Goal: Task Accomplishment & Management: Manage account settings

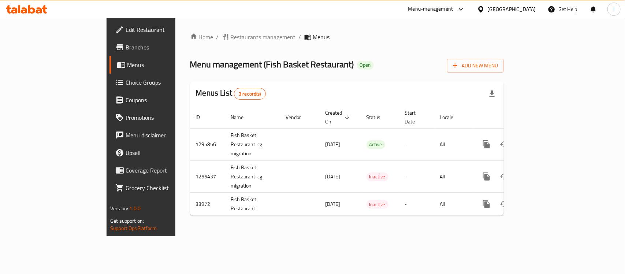
click at [231, 35] on span "Restaurants management" at bounding box center [263, 37] width 65 height 9
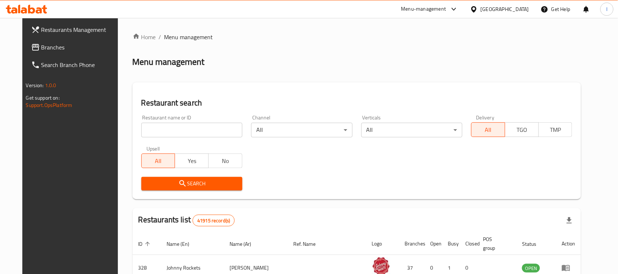
click at [163, 131] on input "search" at bounding box center [191, 130] width 101 height 15
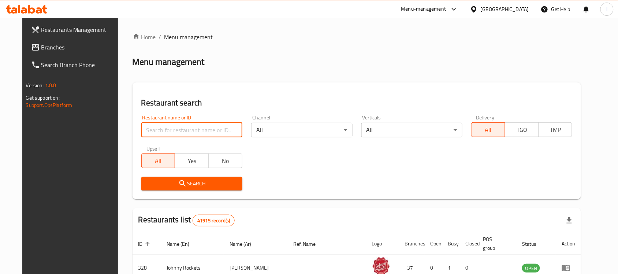
paste input "17507"
type input "17507"
click button "Search" at bounding box center [191, 184] width 101 height 14
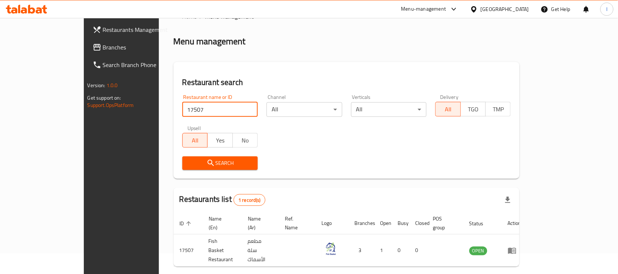
scroll to position [38, 0]
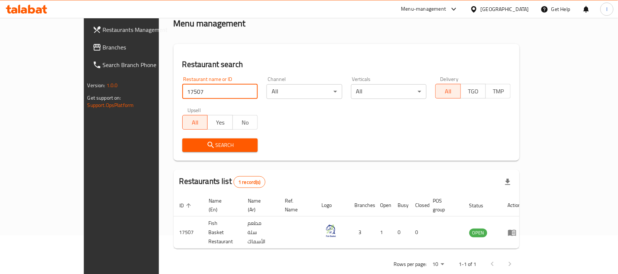
click at [103, 49] on span "Branches" at bounding box center [142, 47] width 78 height 9
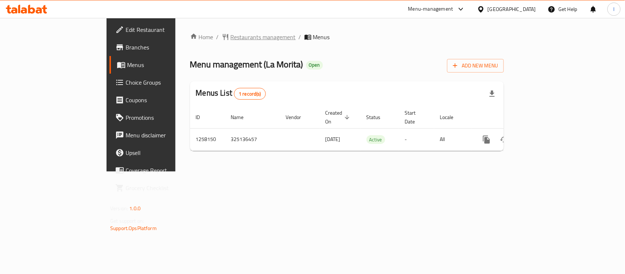
click at [231, 33] on span "Restaurants management" at bounding box center [263, 37] width 65 height 9
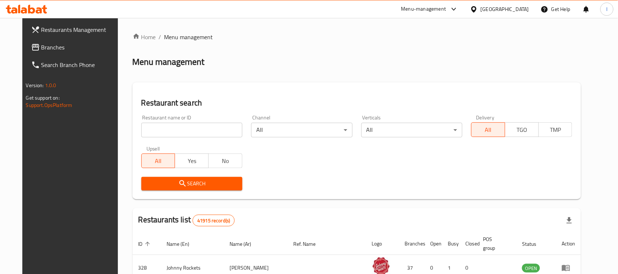
click at [154, 130] on input "search" at bounding box center [191, 130] width 101 height 15
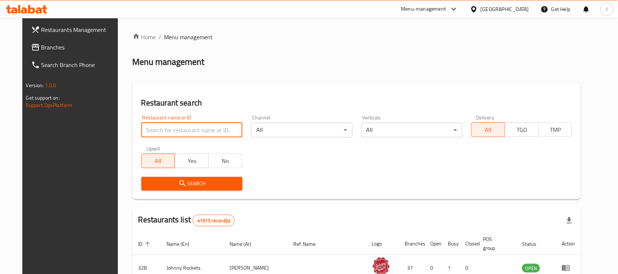
paste input "683744"
type input "683744"
click button "Search" at bounding box center [191, 184] width 101 height 14
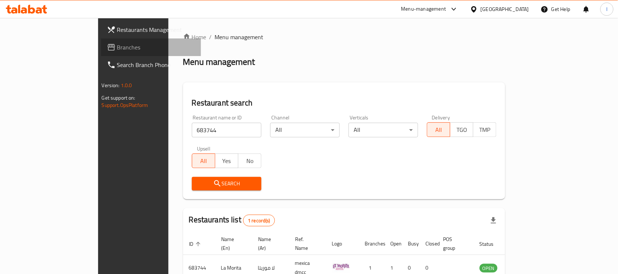
click at [101, 41] on link "Branches" at bounding box center [151, 47] width 100 height 18
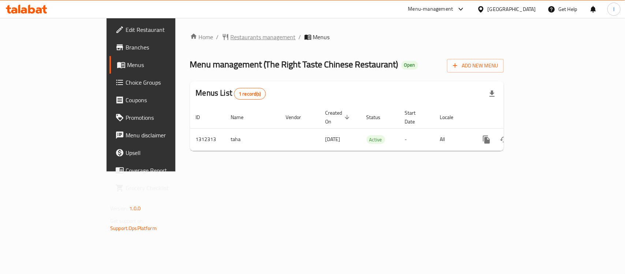
click at [231, 33] on span "Restaurants management" at bounding box center [263, 37] width 65 height 9
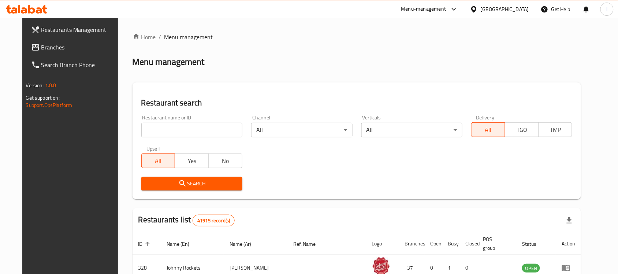
click at [196, 134] on input "search" at bounding box center [191, 130] width 101 height 15
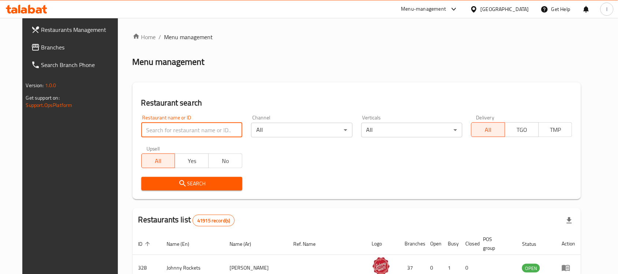
paste input "706034"
type input "706034"
click button "Search" at bounding box center [191, 184] width 101 height 14
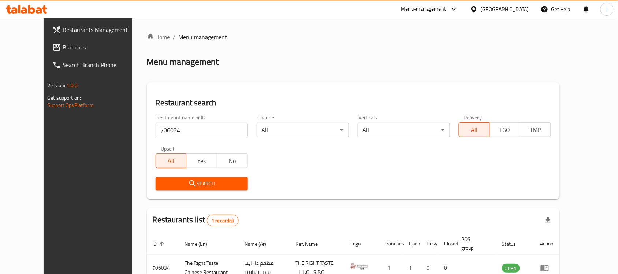
click at [46, 40] on link "Branches" at bounding box center [96, 47] width 100 height 18
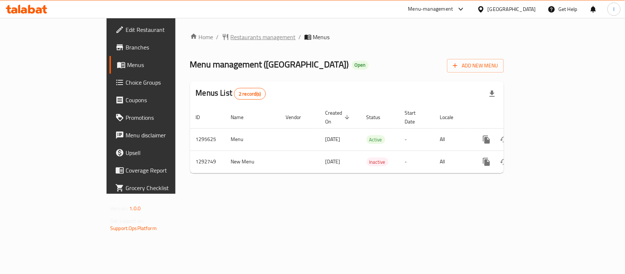
click at [231, 37] on span "Restaurants management" at bounding box center [263, 37] width 65 height 9
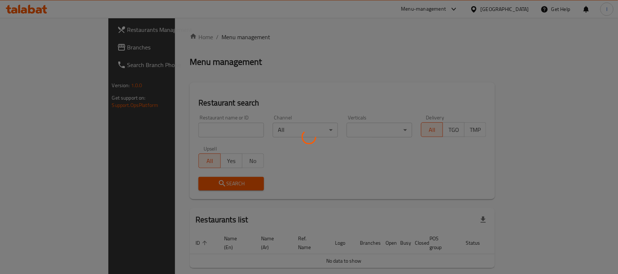
click at [185, 130] on div at bounding box center [309, 137] width 618 height 274
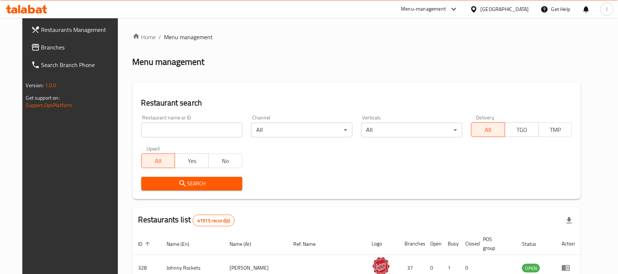
click at [175, 128] on input "search" at bounding box center [191, 130] width 101 height 15
paste input "699210"
type input "699210"
click button "Search" at bounding box center [191, 184] width 101 height 14
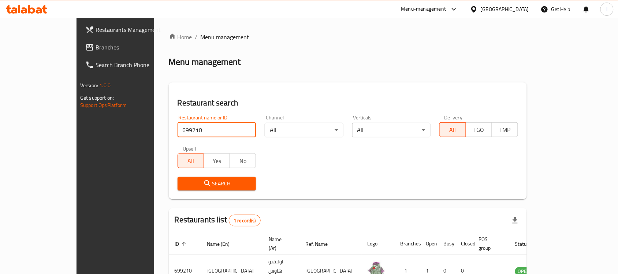
click at [96, 46] on span "Branches" at bounding box center [135, 47] width 78 height 9
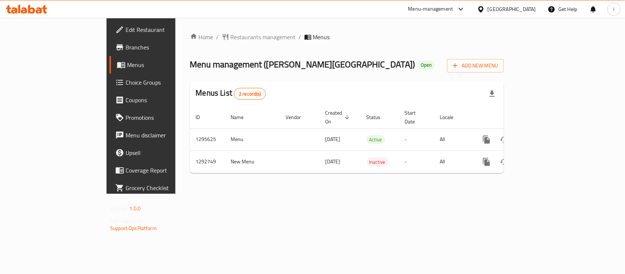
click at [126, 79] on span "Choice Groups" at bounding box center [165, 82] width 79 height 9
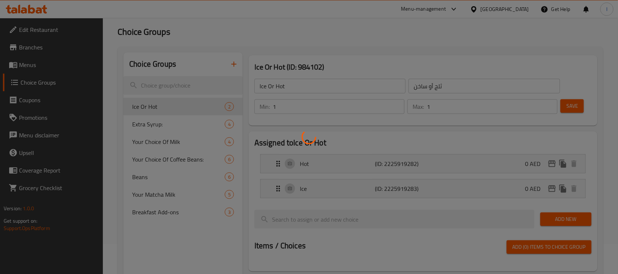
scroll to position [46, 0]
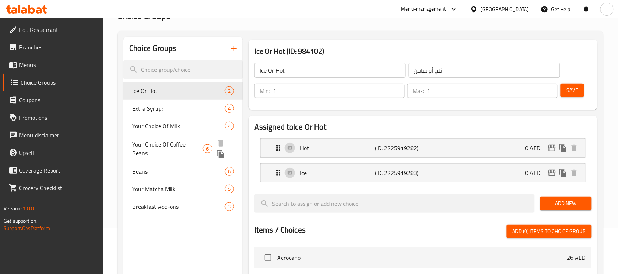
click at [174, 143] on span "Your Choice Of Coffee Beans:" at bounding box center [167, 149] width 71 height 18
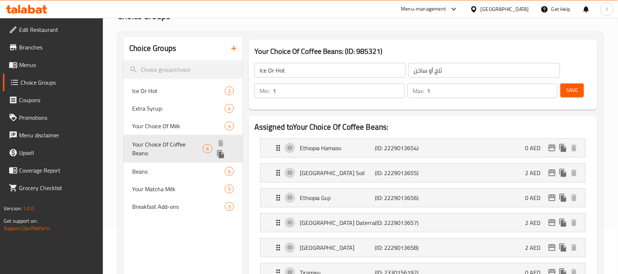
type input "Your Choice Of Coffee Beans:"
type input "أختيار حبوب القهوة:"
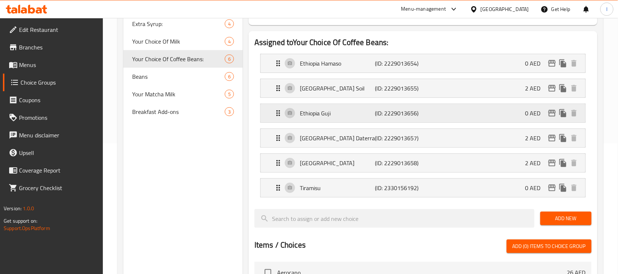
scroll to position [137, 0]
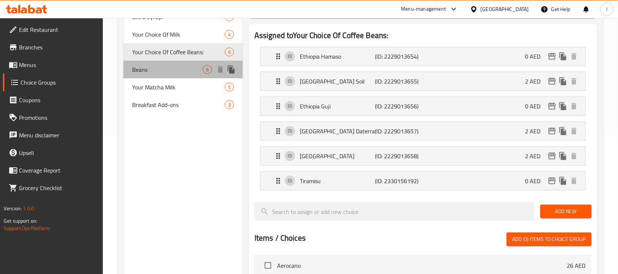
click at [165, 76] on div "Beans 6" at bounding box center [182, 70] width 119 height 18
type input "Beans"
type input "فول"
type input "0"
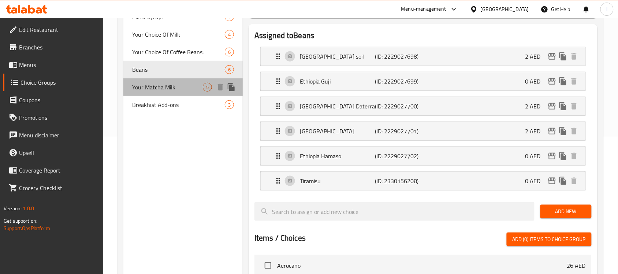
click at [167, 87] on span "Your Matcha Milk" at bounding box center [167, 87] width 71 height 9
type input "Your Matcha Milk"
type input "حليب ماتشا"
type input "1"
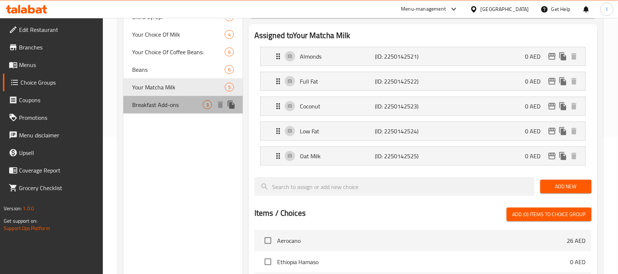
click at [166, 109] on span "Breakfast Add-ons" at bounding box center [167, 104] width 71 height 9
type input "Breakfast Add-ons"
type input "إضافات الإفطار"
type input "0"
type input "2"
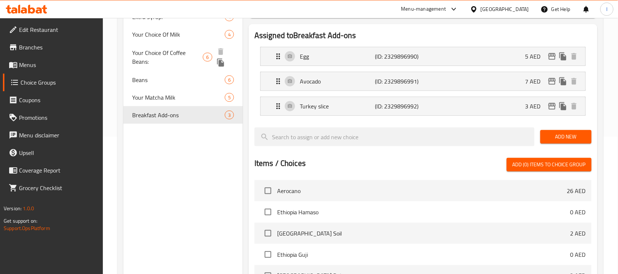
click at [179, 57] on span "Your Choice Of Coffee Beans:" at bounding box center [167, 57] width 71 height 18
type input "Your Choice Of Coffee Beans:"
type input "أختيار حبوب القهوة:"
type input "1"
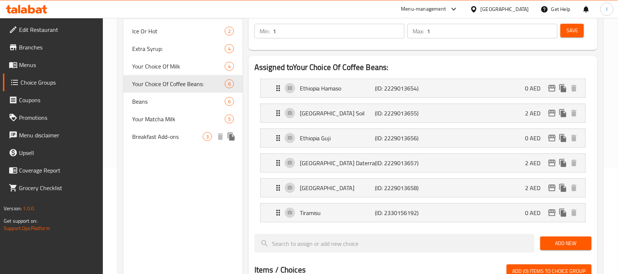
scroll to position [92, 0]
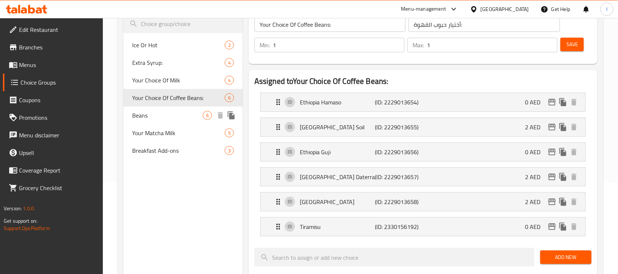
click at [155, 122] on div "Beans 6" at bounding box center [182, 116] width 119 height 18
type input "Beans"
type input "فول"
type input "0"
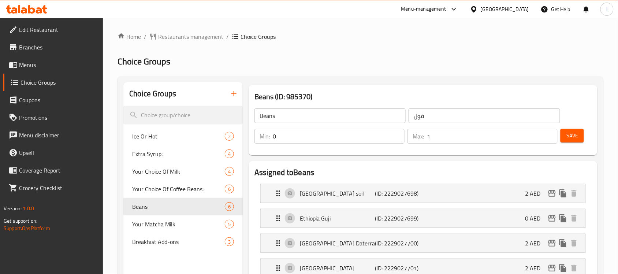
scroll to position [0, 0]
click at [200, 36] on span "Restaurants management" at bounding box center [190, 37] width 65 height 9
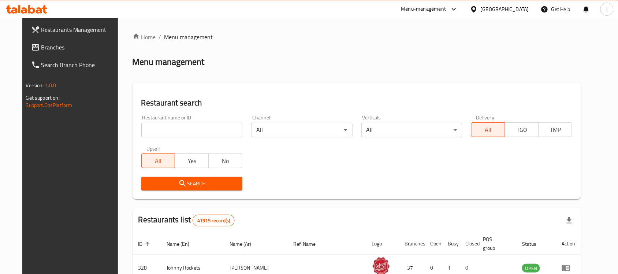
click at [41, 43] on span "Branches" at bounding box center [80, 47] width 78 height 9
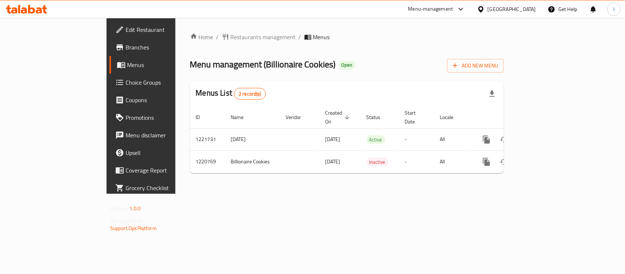
click at [126, 81] on span "Choice Groups" at bounding box center [165, 82] width 79 height 9
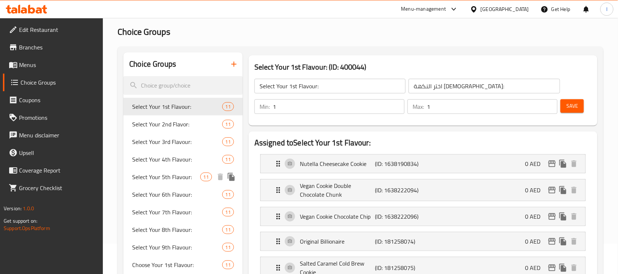
scroll to position [46, 0]
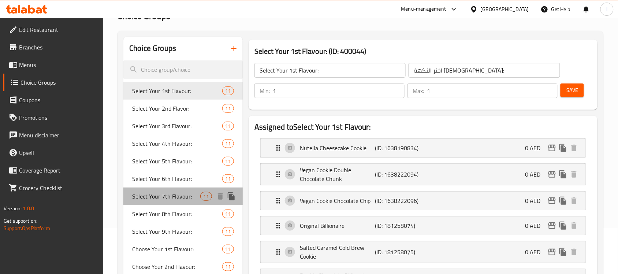
click at [169, 199] on span "Select Your 7th Flavour:" at bounding box center [166, 196] width 68 height 9
type input "Select Your 7th Flavour:"
type input "اختر نكهتك السابعة:"
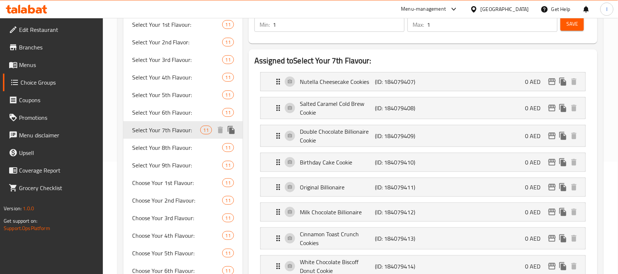
scroll to position [0, 0]
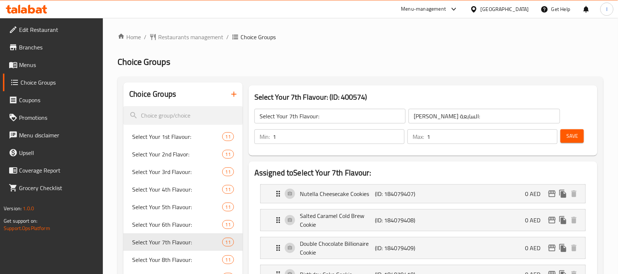
click at [196, 39] on span "Restaurants management" at bounding box center [190, 37] width 65 height 9
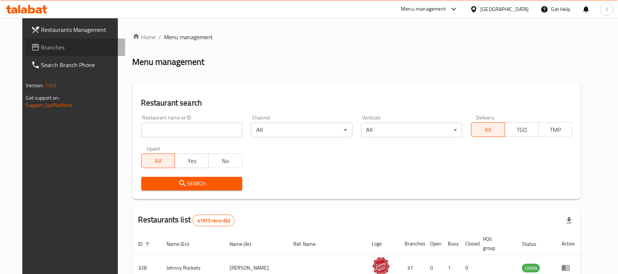
click at [41, 48] on span "Branches" at bounding box center [80, 47] width 78 height 9
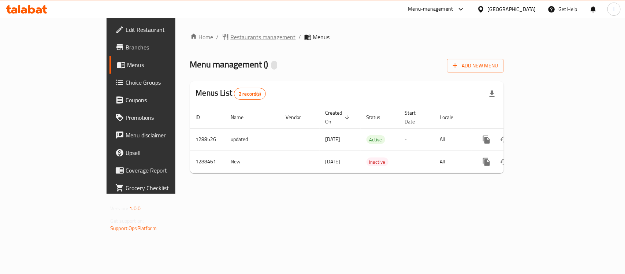
click at [231, 36] on span "Restaurants management" at bounding box center [263, 37] width 65 height 9
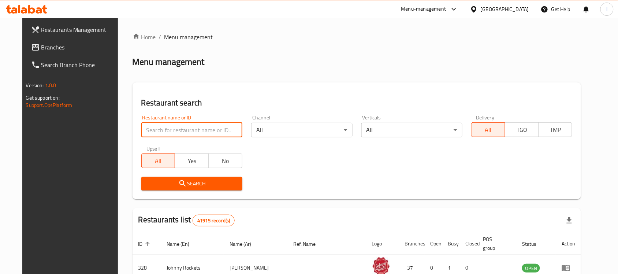
click at [160, 128] on input "search" at bounding box center [191, 130] width 101 height 15
paste input "697105"
type input "697105"
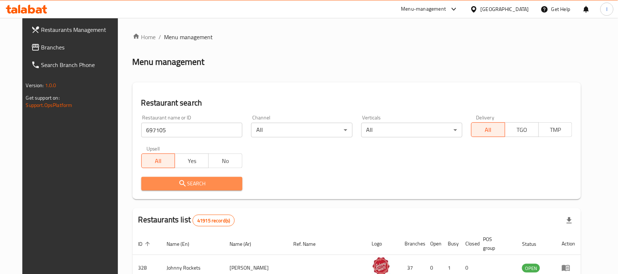
click at [205, 180] on span "Search" at bounding box center [191, 183] width 89 height 9
click at [205, 180] on div at bounding box center [309, 137] width 618 height 274
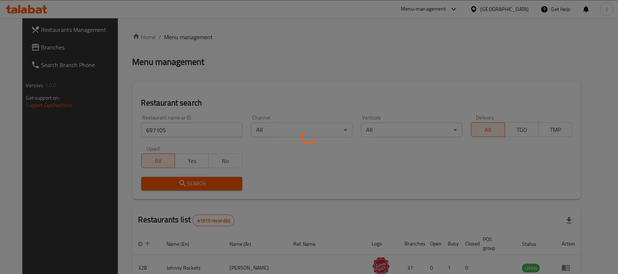
click at [292, 152] on div at bounding box center [309, 137] width 618 height 274
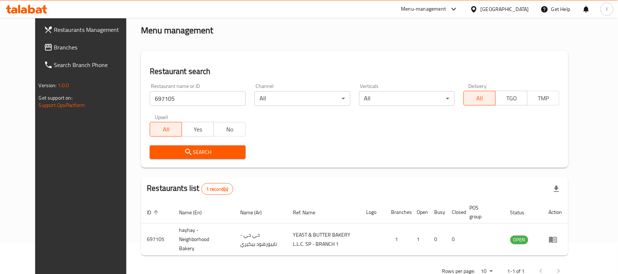
scroll to position [46, 0]
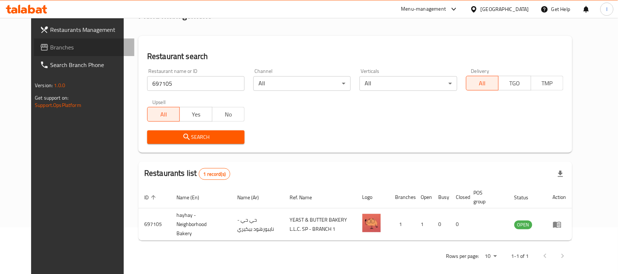
click at [57, 50] on span "Branches" at bounding box center [89, 47] width 78 height 9
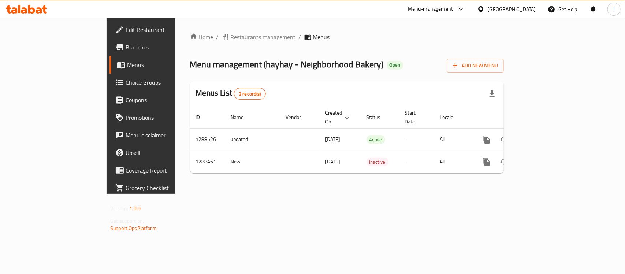
click at [126, 81] on span "Choice Groups" at bounding box center [165, 82] width 79 height 9
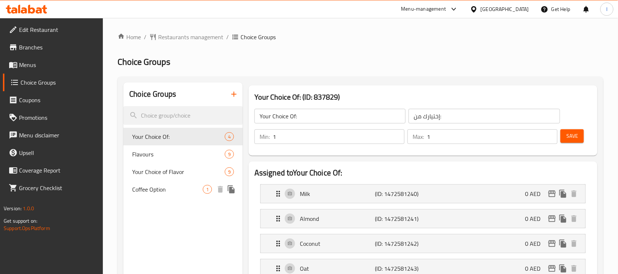
click at [162, 187] on span "Coffee Option" at bounding box center [167, 189] width 71 height 9
type input "Coffee Option"
type input "خيارات القهوة"
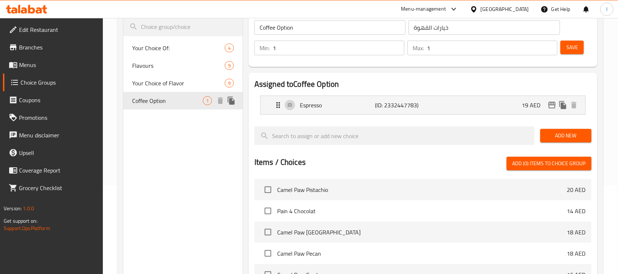
scroll to position [46, 0]
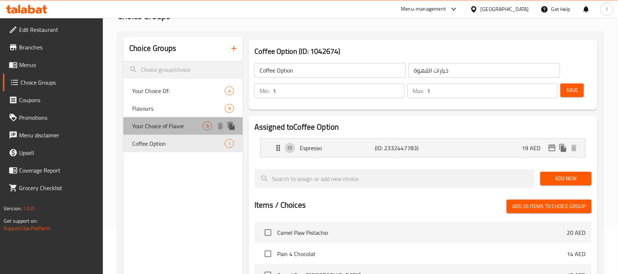
click at [178, 126] on span "Your Choice of Flavor" at bounding box center [167, 126] width 71 height 9
type input "Your Choice of Flavor"
type input "إختيارك من نكهة"
type input "0"
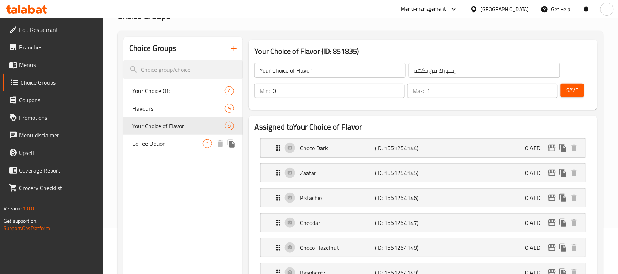
click at [167, 141] on span "Coffee Option" at bounding box center [167, 143] width 71 height 9
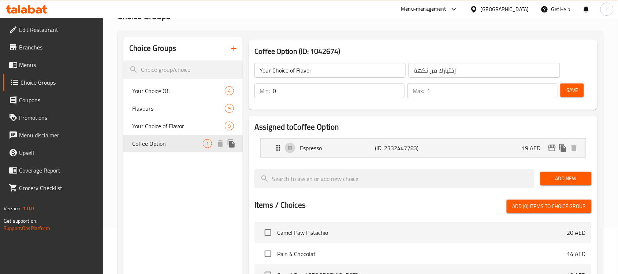
type input "Coffee Option"
type input "خيارات القهوة"
type input "1"
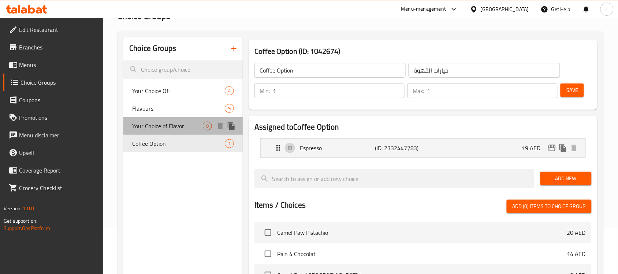
click at [171, 123] on span "Your Choice of Flavor" at bounding box center [167, 126] width 71 height 9
type input "Your Choice of Flavor"
type input "إختيارك من نكهة"
type input "0"
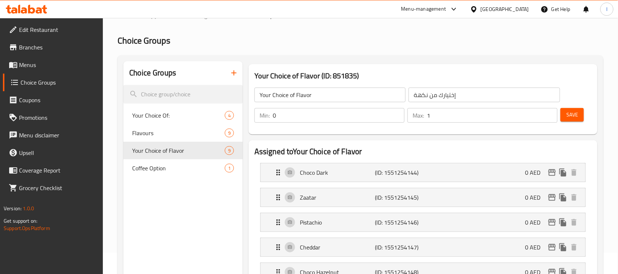
scroll to position [0, 0]
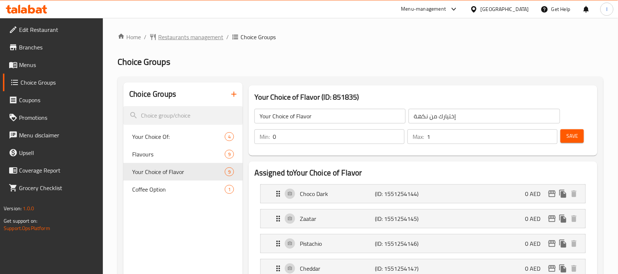
click at [193, 37] on span "Restaurants management" at bounding box center [190, 37] width 65 height 9
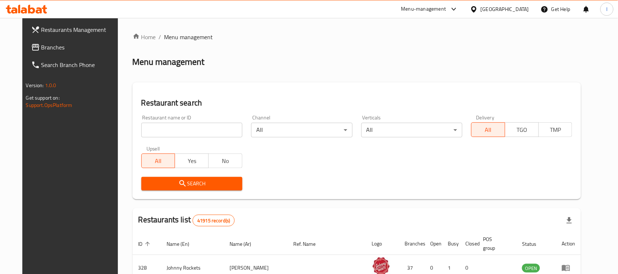
click at [41, 45] on span "Branches" at bounding box center [80, 47] width 78 height 9
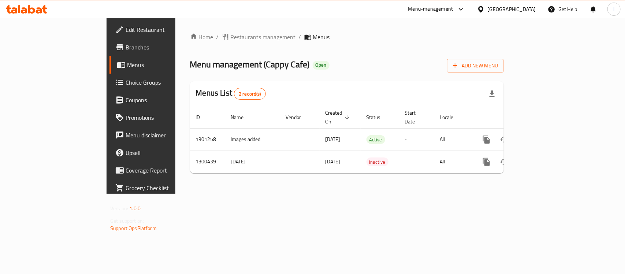
click at [290, 74] on div "Home / Restaurants management / Menus Menu management ( Cappy Cafe ) Open Add N…" at bounding box center [347, 106] width 314 height 146
click at [231, 37] on span "Restaurants management" at bounding box center [263, 37] width 65 height 9
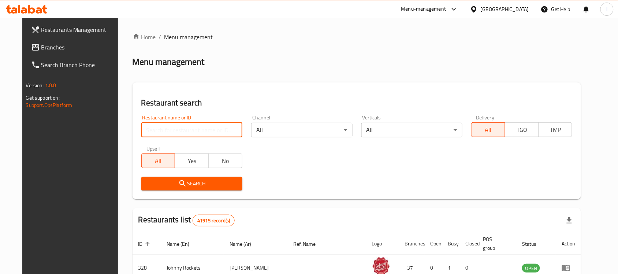
drag, startPoint x: 151, startPoint y: 128, endPoint x: 140, endPoint y: 125, distance: 11.1
click at [141, 125] on input "search" at bounding box center [191, 130] width 101 height 15
paste input "701720"
type input "701720"
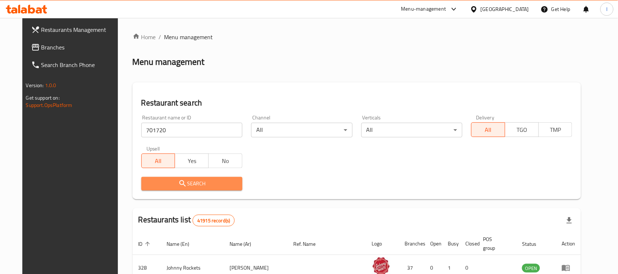
click at [179, 182] on icon "submit" at bounding box center [182, 183] width 6 height 6
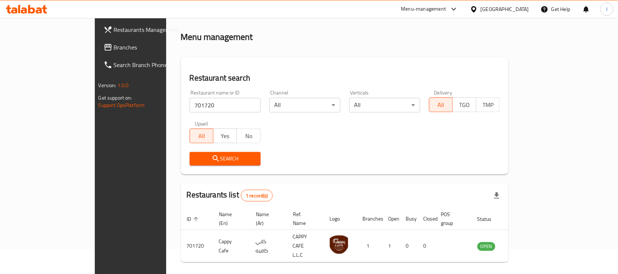
scroll to position [38, 0]
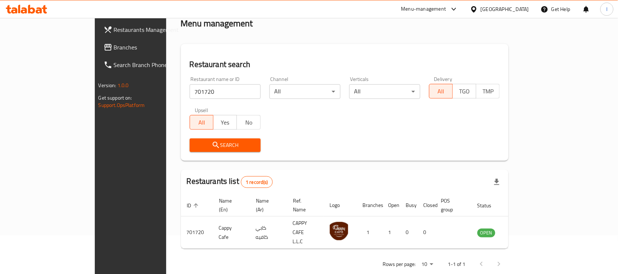
click at [114, 43] on span "Branches" at bounding box center [153, 47] width 78 height 9
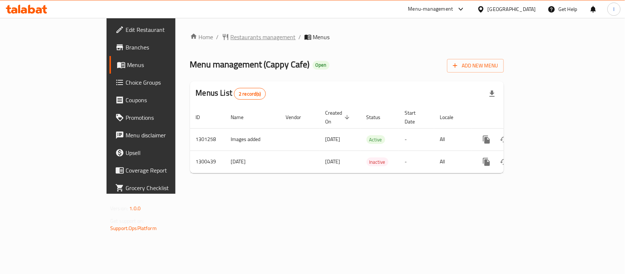
click at [231, 39] on span "Restaurants management" at bounding box center [263, 37] width 65 height 9
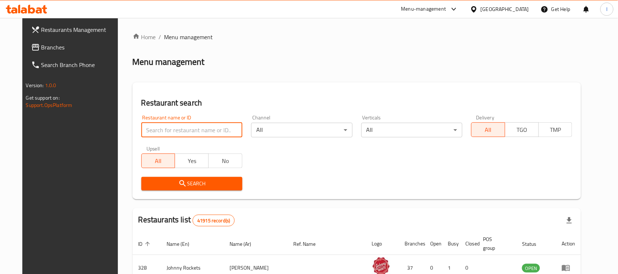
click at [164, 127] on input "search" at bounding box center [191, 130] width 101 height 15
paste input "701720"
type input "701720"
click button "Search" at bounding box center [191, 184] width 101 height 14
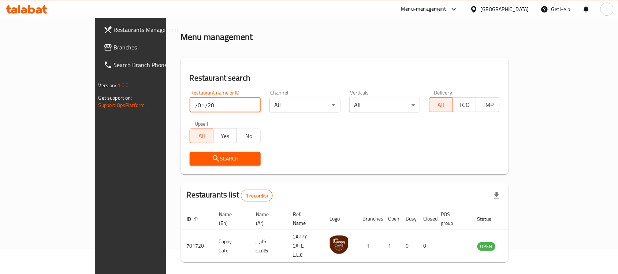
scroll to position [38, 0]
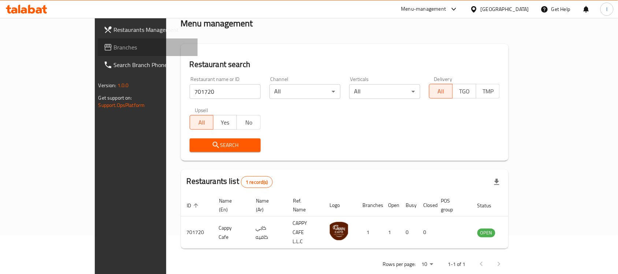
click at [114, 49] on span "Branches" at bounding box center [153, 47] width 78 height 9
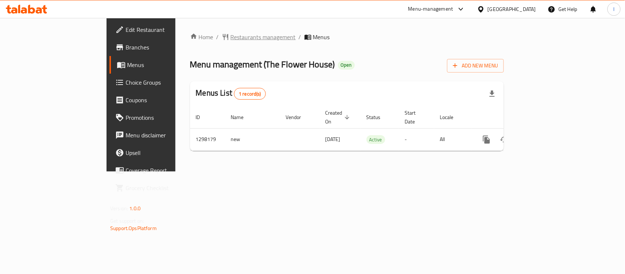
click at [231, 37] on span "Restaurants management" at bounding box center [263, 37] width 65 height 9
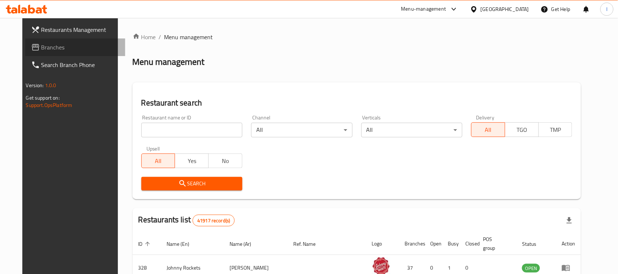
click at [55, 49] on span "Branches" at bounding box center [80, 47] width 78 height 9
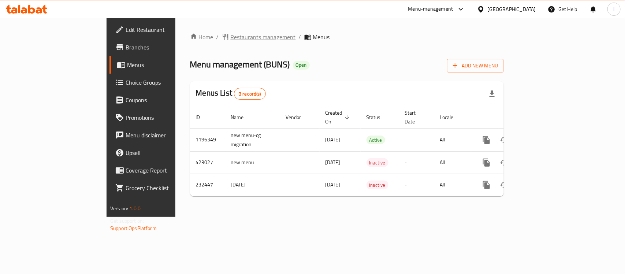
click at [231, 36] on span "Restaurants management" at bounding box center [263, 37] width 65 height 9
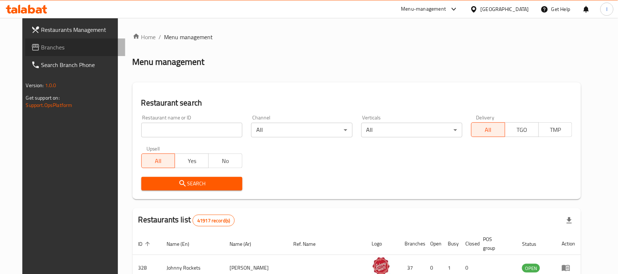
click at [41, 45] on span "Branches" at bounding box center [80, 47] width 78 height 9
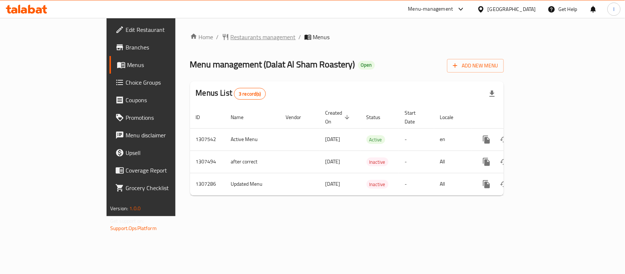
click at [231, 37] on span "Restaurants management" at bounding box center [263, 37] width 65 height 9
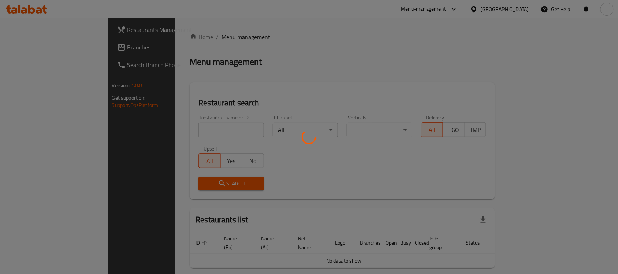
click at [53, 43] on div at bounding box center [309, 137] width 618 height 274
click at [33, 50] on div at bounding box center [309, 137] width 618 height 274
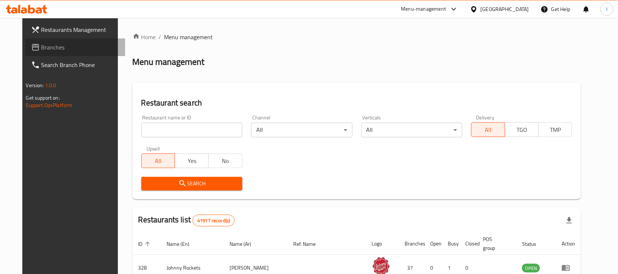
click at [41, 50] on span "Branches" at bounding box center [80, 47] width 78 height 9
